Goal: Find specific page/section: Find specific page/section

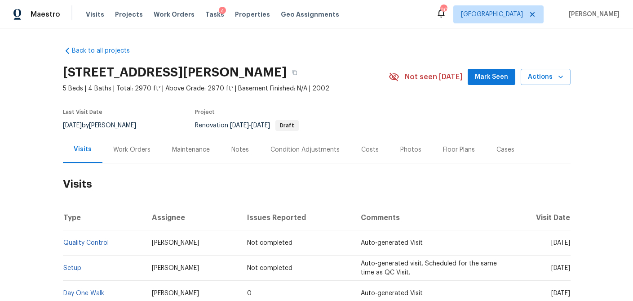
scroll to position [91, 0]
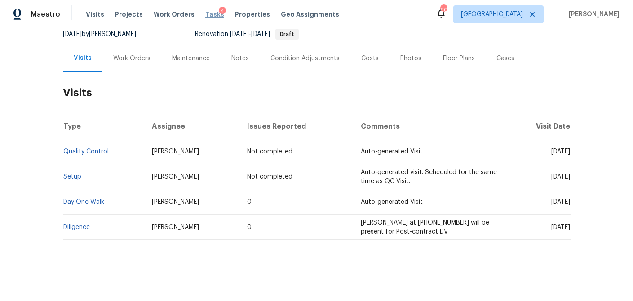
click at [205, 15] on span "Tasks" at bounding box center [214, 14] width 19 height 6
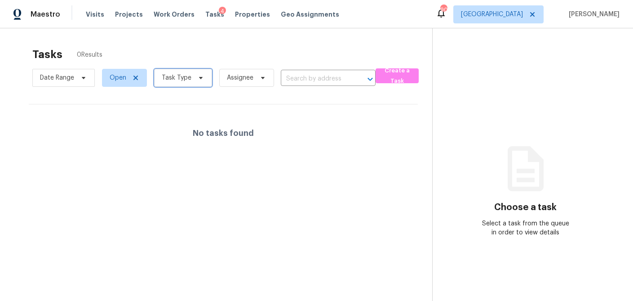
click at [203, 80] on span "Task Type" at bounding box center [183, 78] width 58 height 18
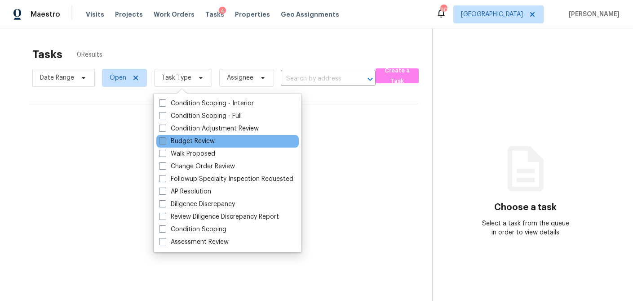
click at [160, 143] on span at bounding box center [162, 140] width 7 height 7
click at [160, 142] on input "Budget Review" at bounding box center [162, 140] width 6 height 6
checkbox input "true"
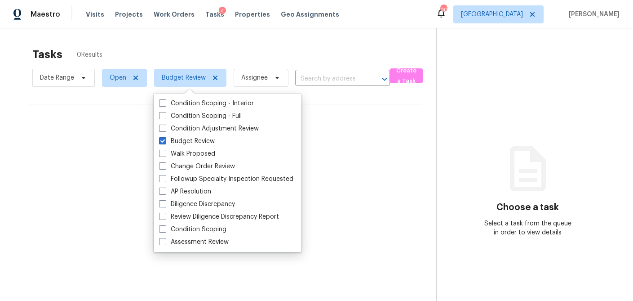
click at [161, 35] on div "Tasks 0 Results Date Range Open Budget Review Assignee ​ Create a Task No tasks…" at bounding box center [316, 178] width 633 height 301
